Goal: Information Seeking & Learning: Find specific fact

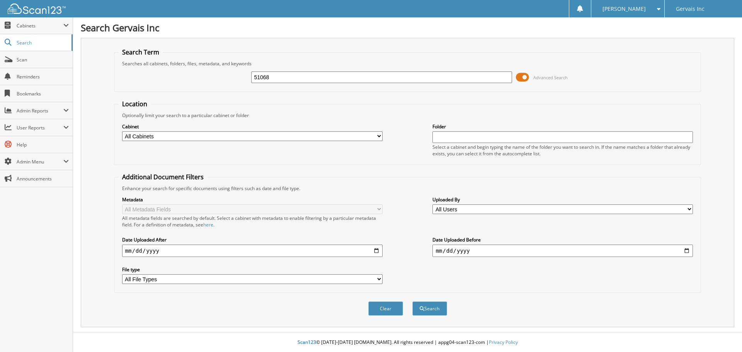
type input "51068"
click at [413, 302] on button "Search" at bounding box center [430, 309] width 35 height 14
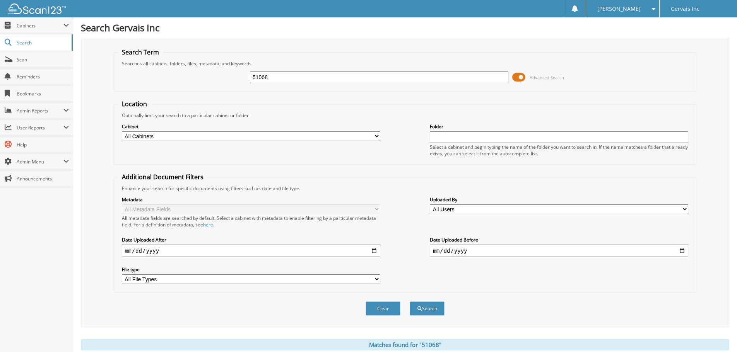
click at [276, 76] on input "51068" at bounding box center [379, 78] width 258 height 12
type input "5"
type input "5094"
click at [410, 302] on button "Search" at bounding box center [427, 309] width 35 height 14
click at [276, 76] on input "5094" at bounding box center [379, 78] width 258 height 12
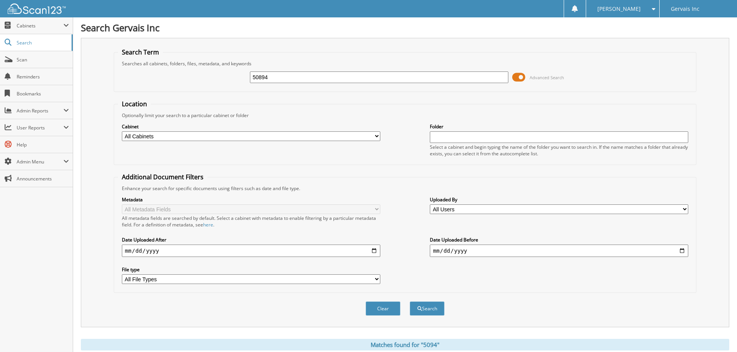
type input "50894"
click at [410, 302] on button "Search" at bounding box center [427, 309] width 35 height 14
drag, startPoint x: 277, startPoint y: 74, endPoint x: 228, endPoint y: 76, distance: 48.8
click at [228, 76] on div "50894 Advanced Search" at bounding box center [405, 77] width 574 height 21
type input "49951"
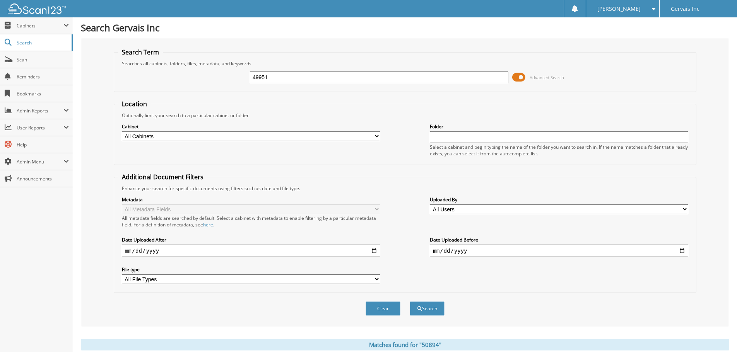
click at [410, 302] on button "Search" at bounding box center [427, 309] width 35 height 14
drag, startPoint x: 275, startPoint y: 79, endPoint x: 213, endPoint y: 79, distance: 61.9
click at [213, 79] on div "49951 Advanced Search" at bounding box center [405, 77] width 574 height 21
type input "50617"
click at [410, 302] on button "Search" at bounding box center [427, 309] width 35 height 14
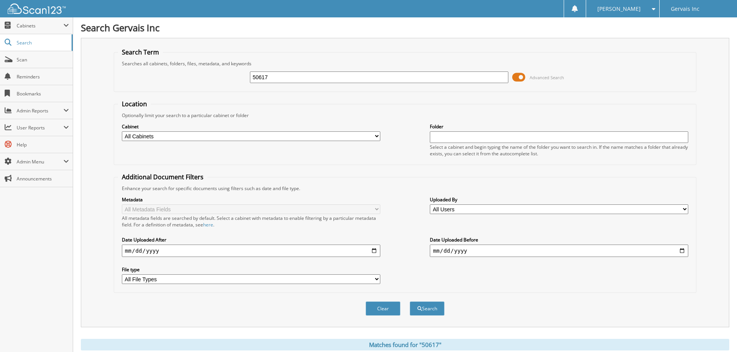
drag, startPoint x: 277, startPoint y: 77, endPoint x: 233, endPoint y: 78, distance: 43.3
click at [233, 78] on div "50617 Advanced Search" at bounding box center [405, 77] width 574 height 21
type input "49934"
click at [410, 302] on button "Search" at bounding box center [427, 309] width 35 height 14
